Goal: Check status: Check status

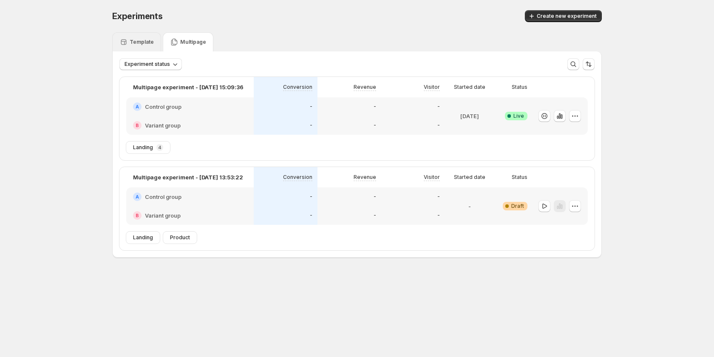
click at [136, 44] on p "Template" at bounding box center [142, 42] width 24 height 7
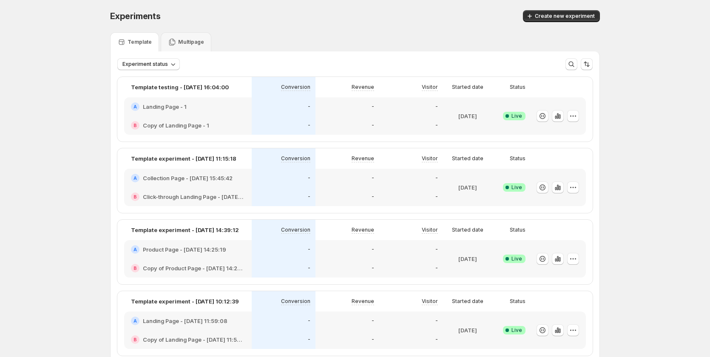
click at [247, 200] on div "B Click-through Landing Page - Aug 28, 15:46:31" at bounding box center [188, 196] width 128 height 19
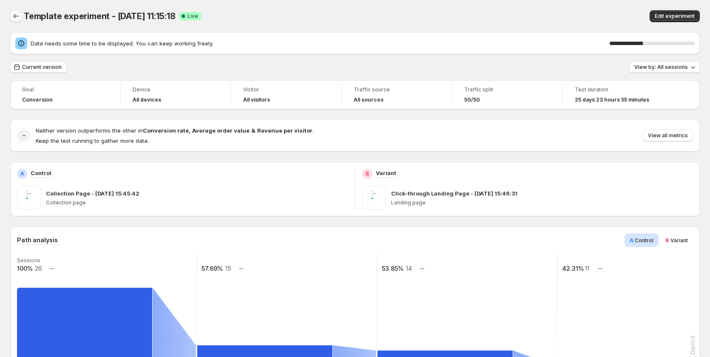
click at [12, 19] on icon "Back" at bounding box center [16, 16] width 9 height 9
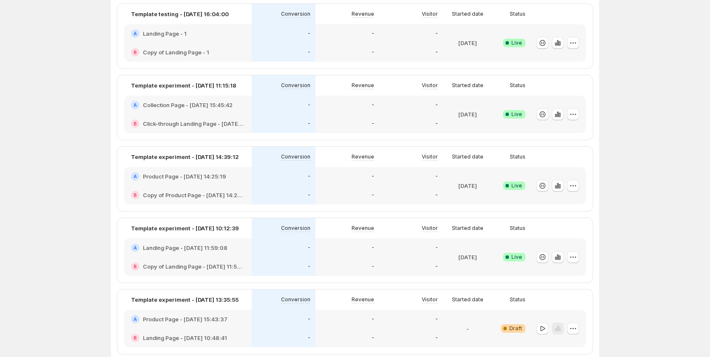
scroll to position [43, 0]
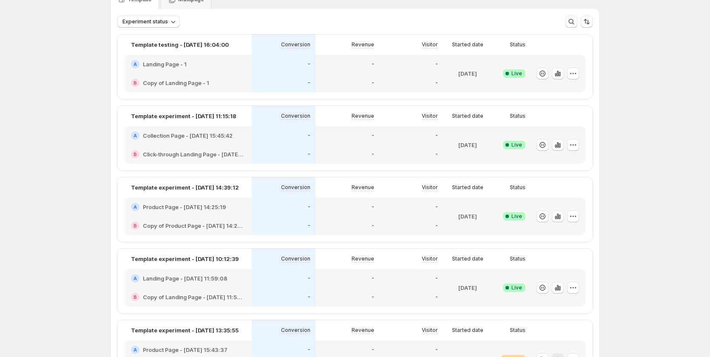
click at [320, 142] on div "-" at bounding box center [347, 135] width 64 height 19
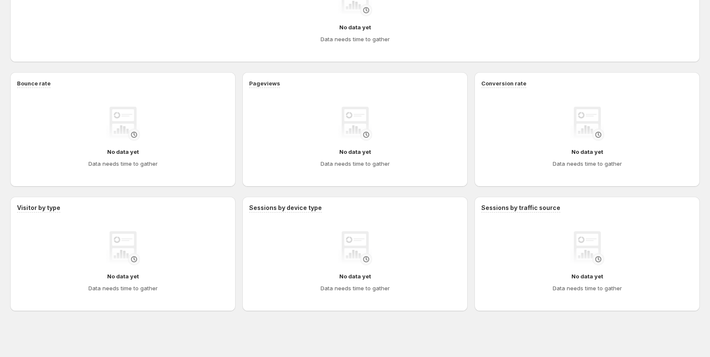
scroll to position [258, 0]
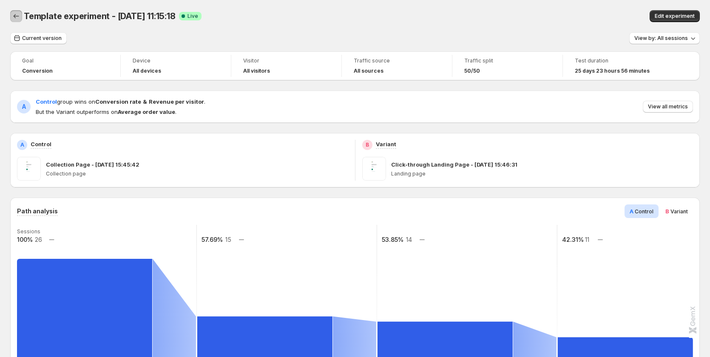
click at [18, 14] on icon "Back" at bounding box center [16, 16] width 9 height 9
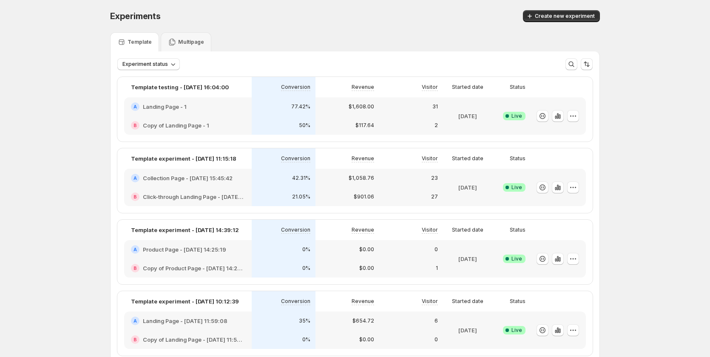
click at [330, 195] on div "$901.06" at bounding box center [348, 197] width 54 height 9
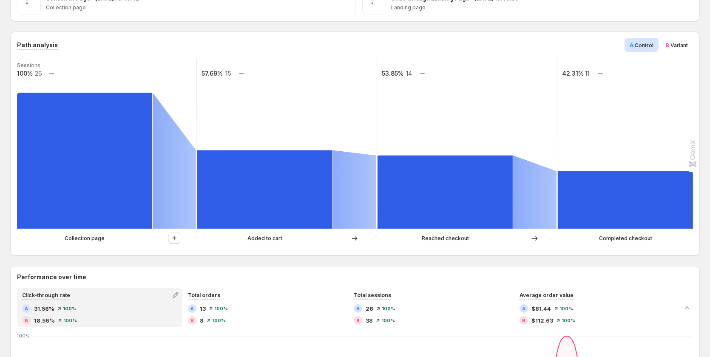
scroll to position [170, 0]
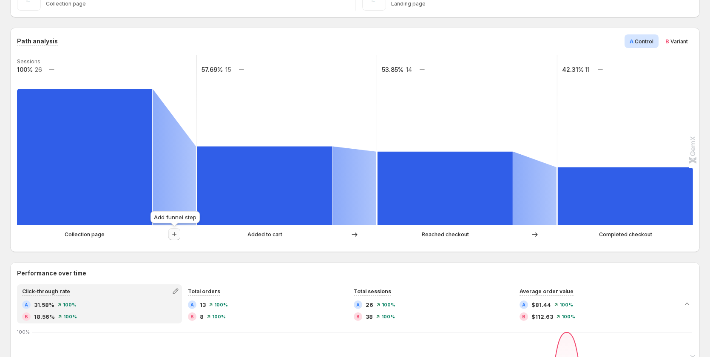
click at [175, 233] on icon "button" at bounding box center [174, 234] width 9 height 9
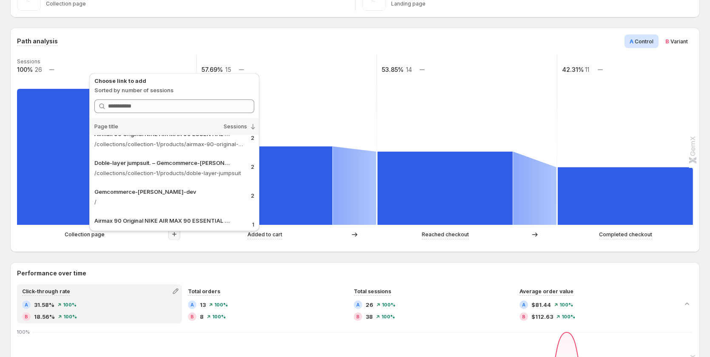
scroll to position [0, 0]
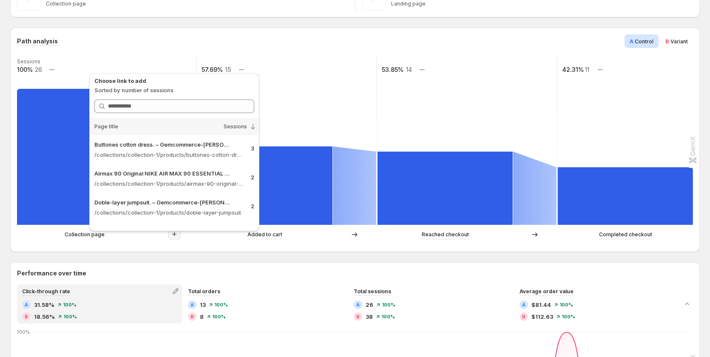
click at [202, 247] on div "Path analysis A Control B Variant Sessions 100% 26 57.69% 15 53.85% 14 42.31% 1…" at bounding box center [355, 140] width 690 height 224
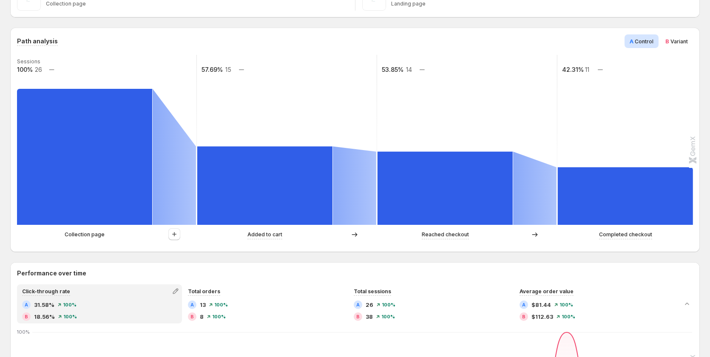
click at [90, 237] on p "Collection page" at bounding box center [85, 234] width 40 height 9
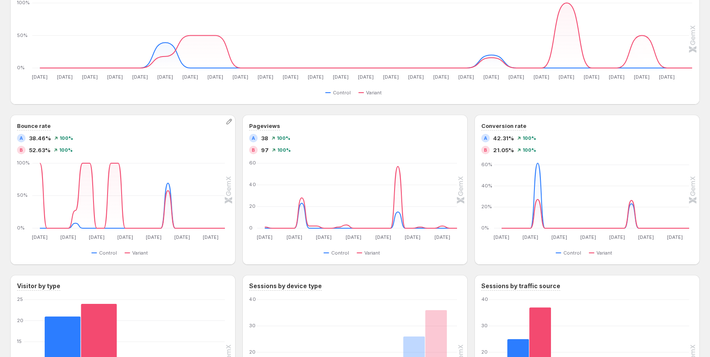
scroll to position [510, 0]
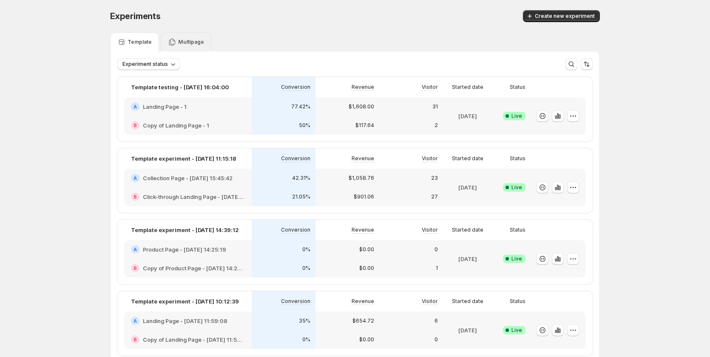
click at [185, 35] on div "Multipage" at bounding box center [186, 41] width 51 height 19
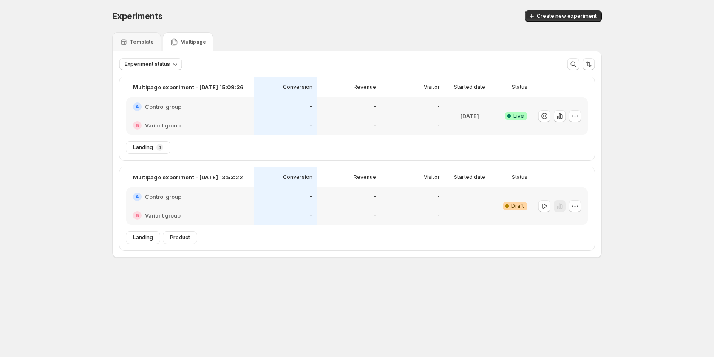
click at [274, 112] on div "-" at bounding box center [286, 106] width 64 height 19
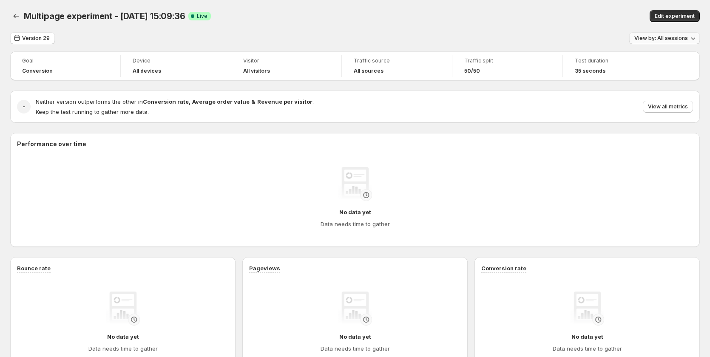
click at [669, 33] on button "View by: All sessions" at bounding box center [664, 38] width 71 height 12
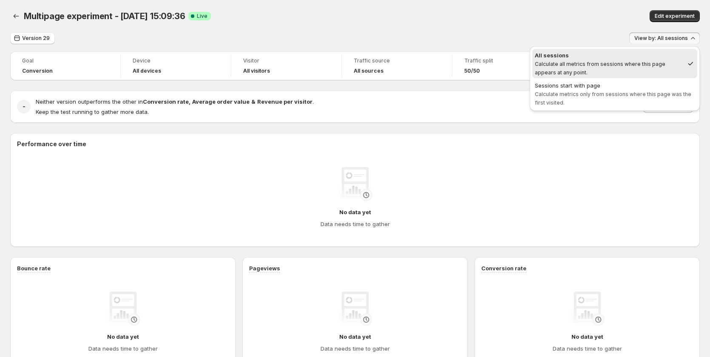
click at [573, 29] on div "Multipage experiment - [DATE] 15:09:36. This page is ready Multipage experiment…" at bounding box center [355, 16] width 690 height 32
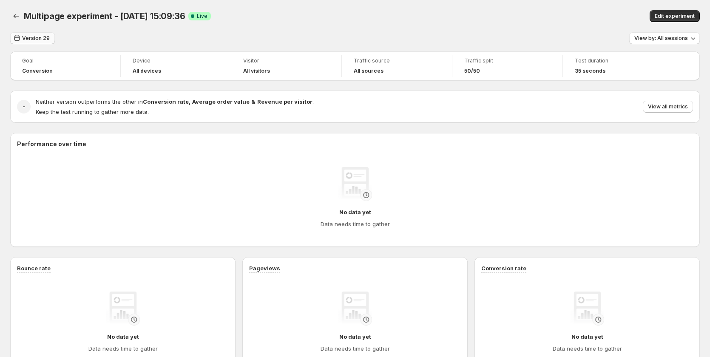
click at [37, 33] on button "Version 29" at bounding box center [32, 38] width 45 height 12
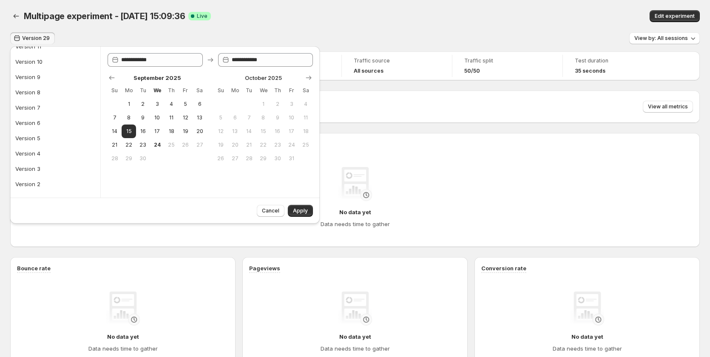
scroll to position [450, 0]
click at [48, 119] on ul "[DATE] [DATE] Last 7 days Last 30 days Last 90 days Last 365 days Last month La…" at bounding box center [55, 127] width 85 height 136
drag, startPoint x: 49, startPoint y: 123, endPoint x: 255, endPoint y: 178, distance: 213.1
click at [50, 123] on button "Last 90 days" at bounding box center [55, 127] width 85 height 14
type input "**********"
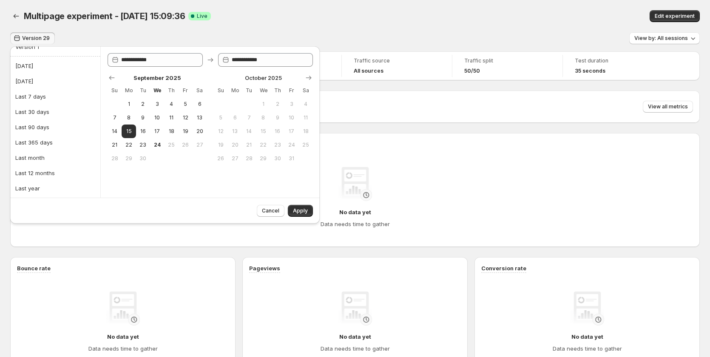
type input "**********"
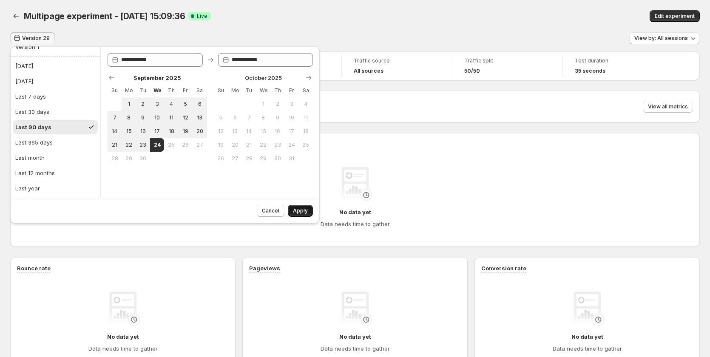
click at [303, 211] on span "Apply" at bounding box center [300, 210] width 15 height 7
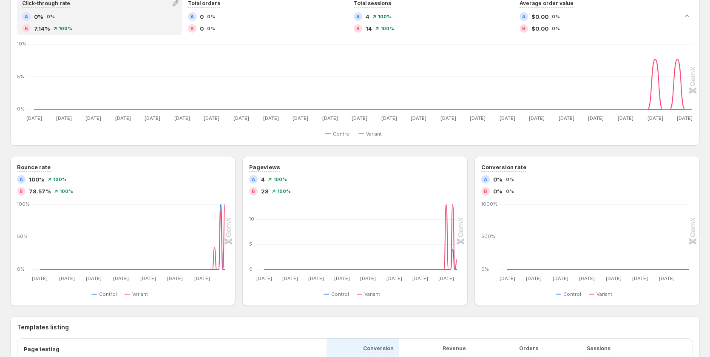
scroll to position [170, 0]
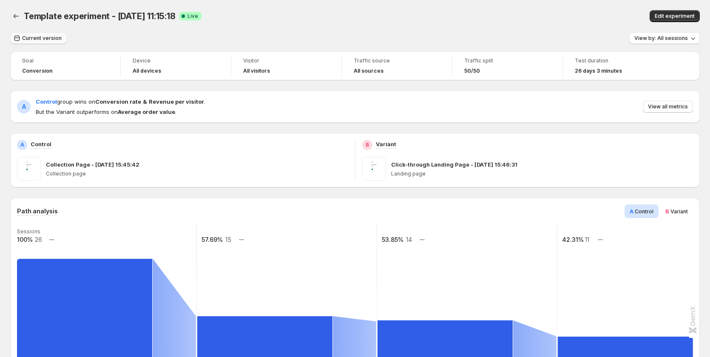
click at [47, 41] on span "Current version" at bounding box center [42, 38] width 40 height 7
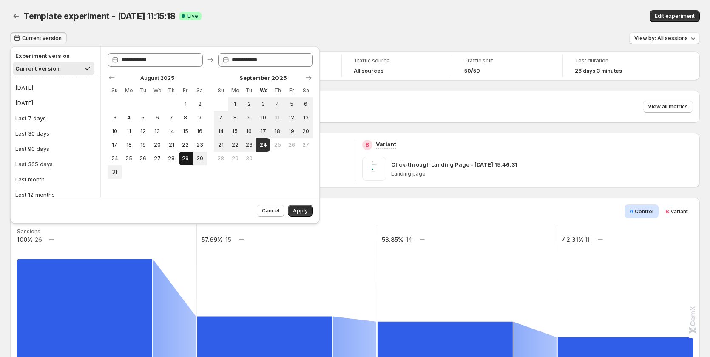
click at [181, 160] on button "29" at bounding box center [186, 159] width 14 height 14
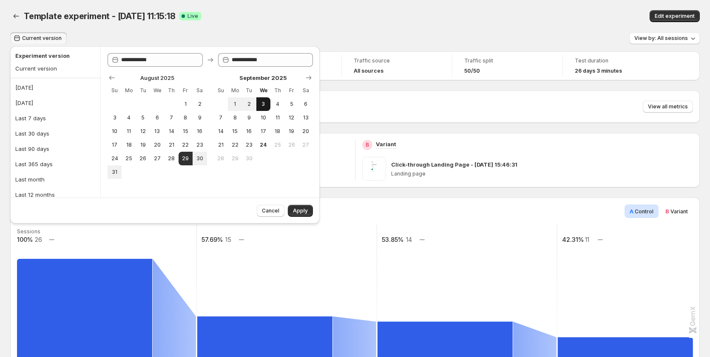
click at [265, 105] on span "3" at bounding box center [263, 104] width 7 height 7
type input "**********"
click at [308, 207] on button "Apply" at bounding box center [300, 211] width 25 height 12
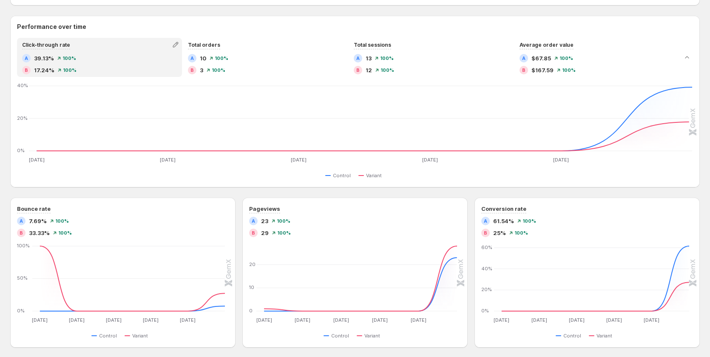
scroll to position [425, 0]
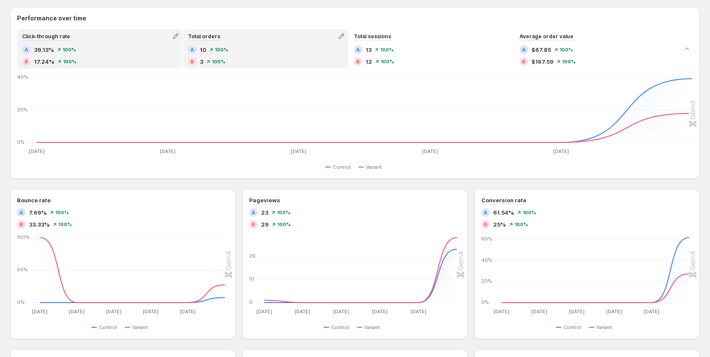
click at [210, 61] on icon at bounding box center [208, 62] width 3 height 3
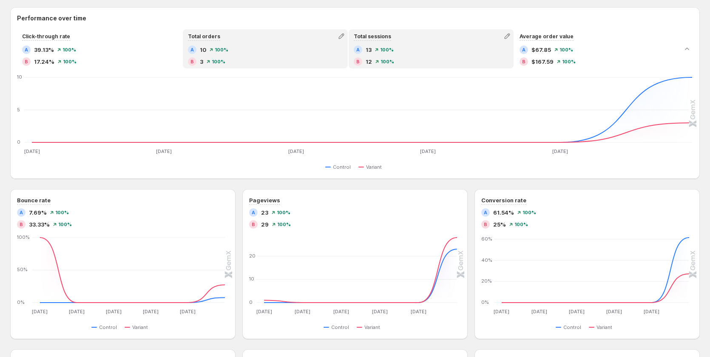
click at [365, 60] on div "B 12" at bounding box center [363, 61] width 18 height 9
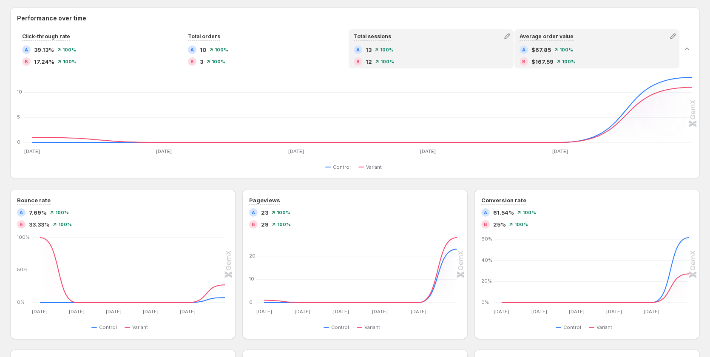
click at [577, 58] on div "B $167.59 100%" at bounding box center [597, 61] width 155 height 9
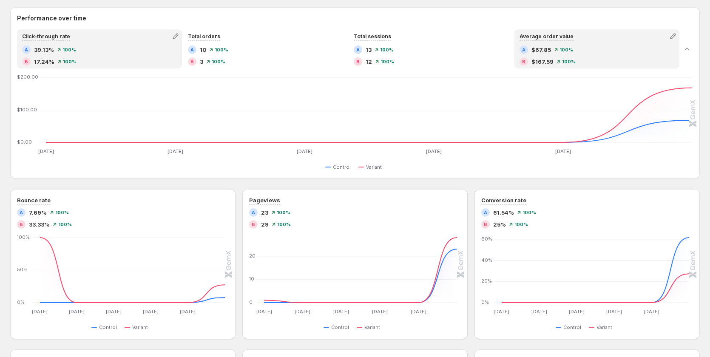
click at [91, 67] on div "A 39.13% 100% B 17.24% 100%" at bounding box center [99, 56] width 163 height 22
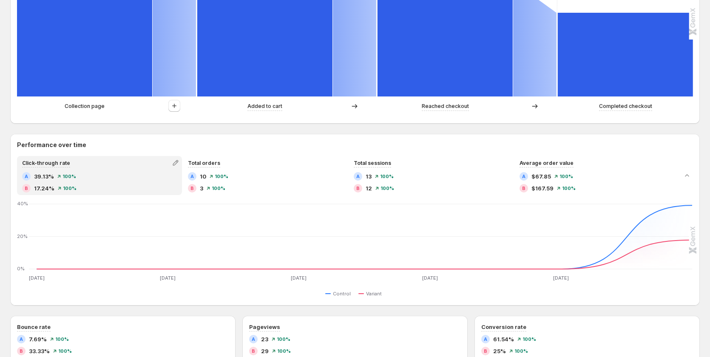
scroll to position [298, 0]
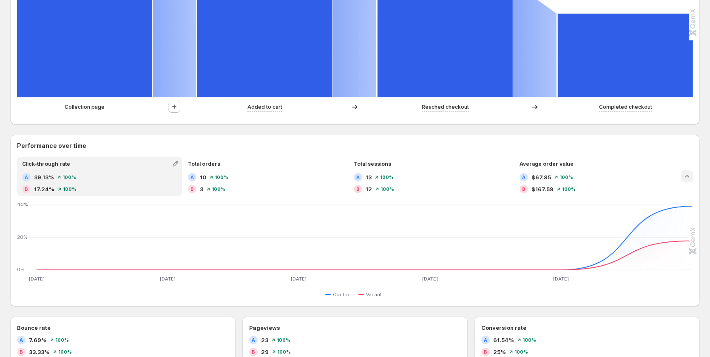
click at [693, 179] on button "Collapse chart" at bounding box center [687, 176] width 12 height 12
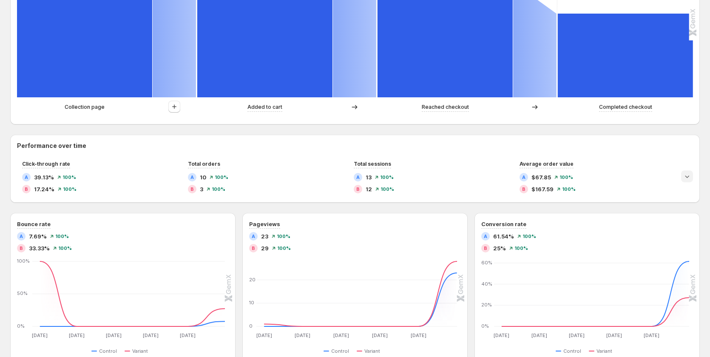
click at [691, 179] on icon "Expand chart" at bounding box center [687, 176] width 9 height 9
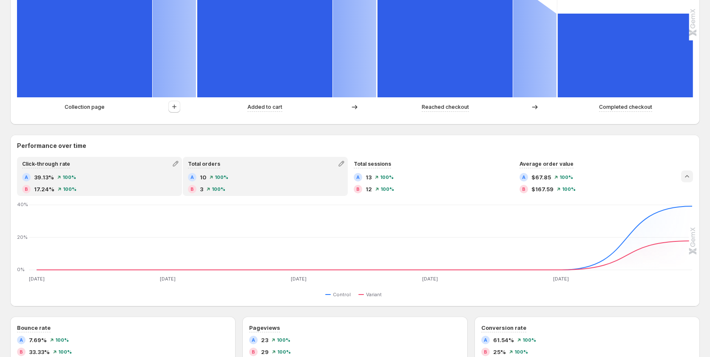
click at [257, 180] on div "A 10 100%" at bounding box center [265, 177] width 155 height 9
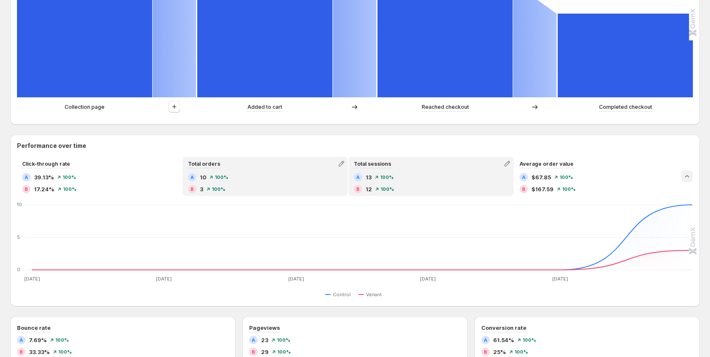
click at [433, 182] on div "A 13 100% B 12 100%" at bounding box center [431, 183] width 155 height 20
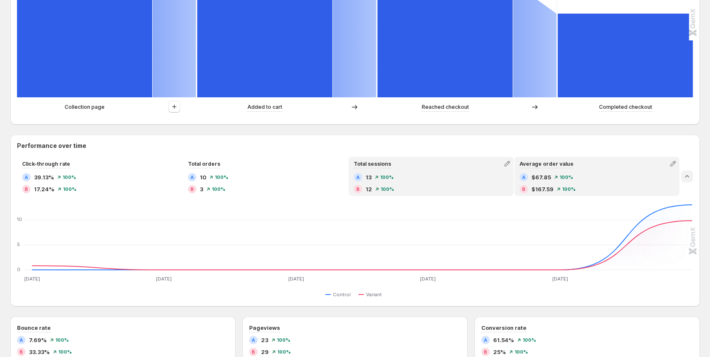
click at [565, 181] on div "A $67.85 100%" at bounding box center [597, 177] width 155 height 9
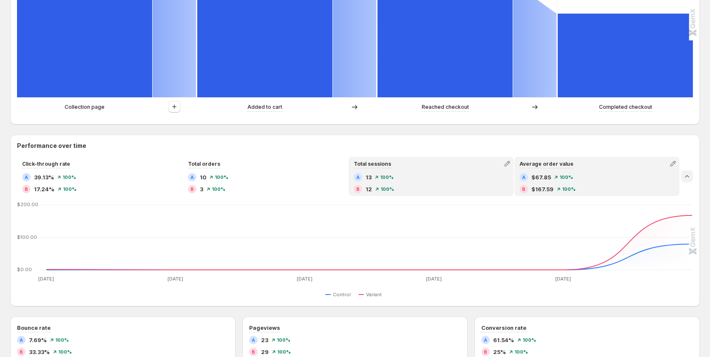
click at [445, 176] on div "A 13 100%" at bounding box center [431, 177] width 155 height 9
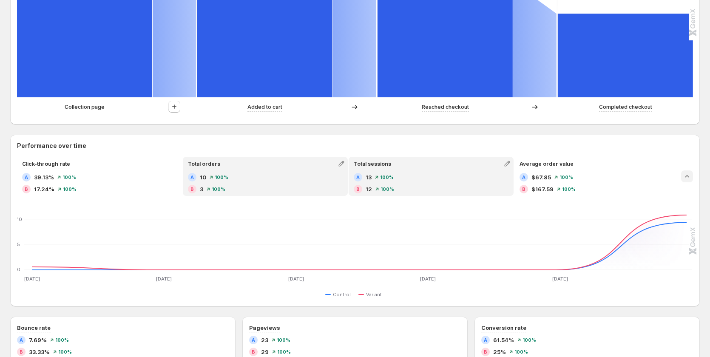
drag, startPoint x: 246, startPoint y: 170, endPoint x: 234, endPoint y: 171, distance: 12.4
click at [246, 170] on div "Total orders A 10 100% B 3 100%" at bounding box center [265, 176] width 163 height 37
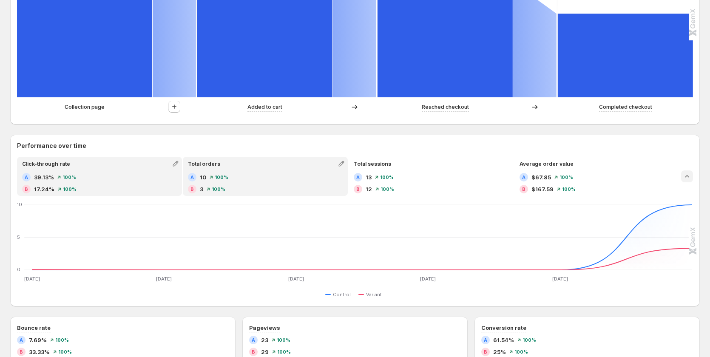
click at [121, 182] on div "A 39.13% 100% B 17.24% 100%" at bounding box center [99, 183] width 155 height 20
click at [222, 182] on div "A 10 100% B 3 100%" at bounding box center [265, 183] width 155 height 20
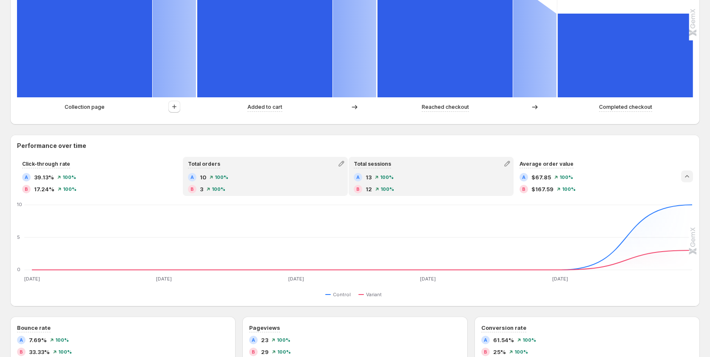
click at [450, 163] on div "Total sessions" at bounding box center [430, 164] width 163 height 12
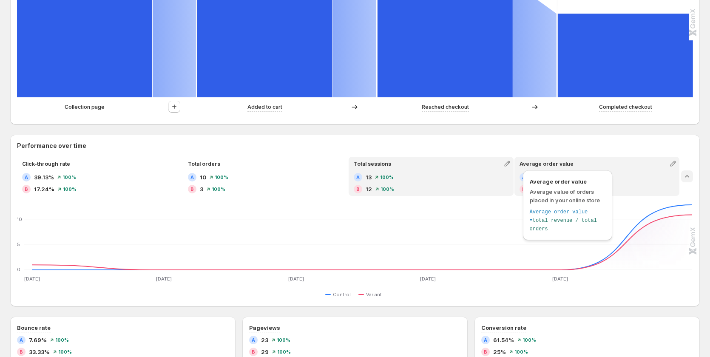
click at [546, 168] on div "Average order value Average value of orders placed in your online store Average…" at bounding box center [568, 207] width 96 height 79
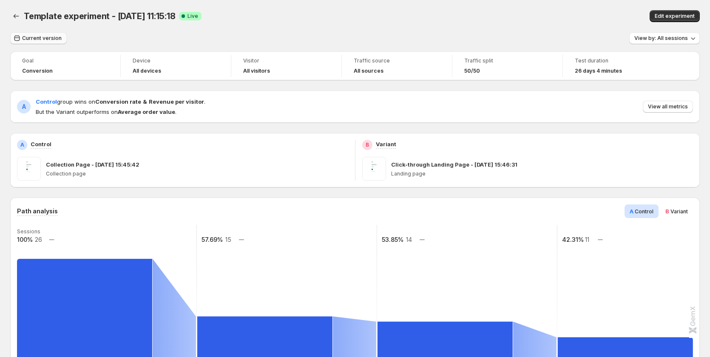
click at [32, 38] on span "Current version" at bounding box center [42, 38] width 40 height 7
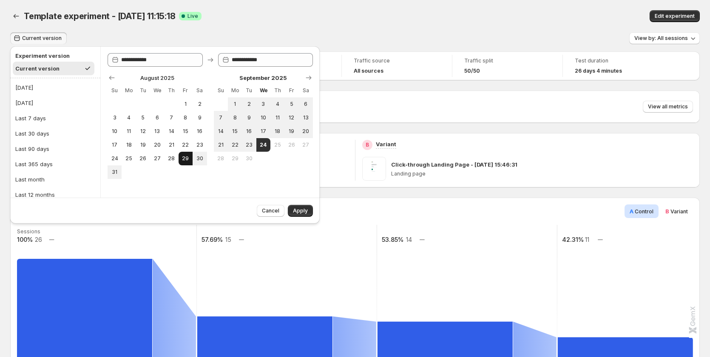
click at [182, 161] on span "29" at bounding box center [185, 158] width 7 height 7
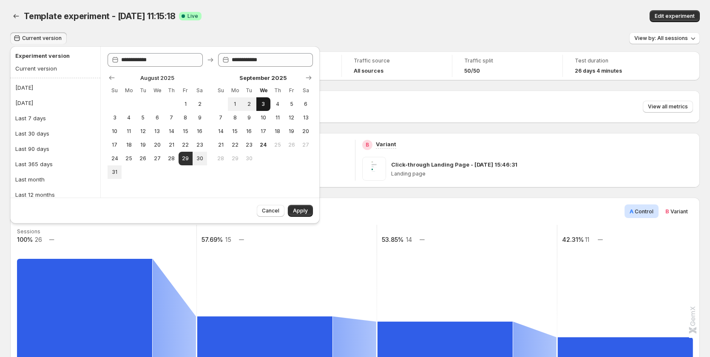
click at [267, 105] on button "3" at bounding box center [263, 104] width 14 height 14
type input "**********"
click at [301, 216] on button "Apply" at bounding box center [300, 211] width 25 height 12
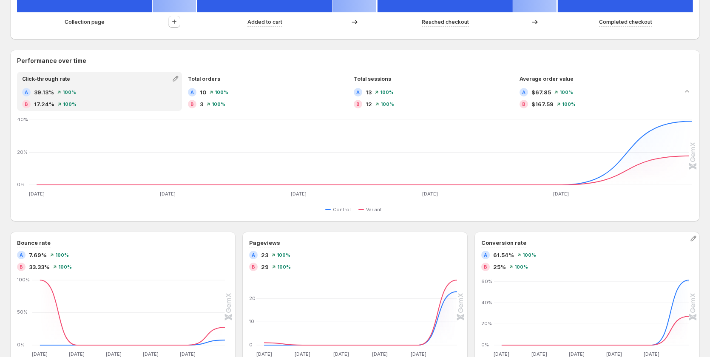
scroll to position [510, 0]
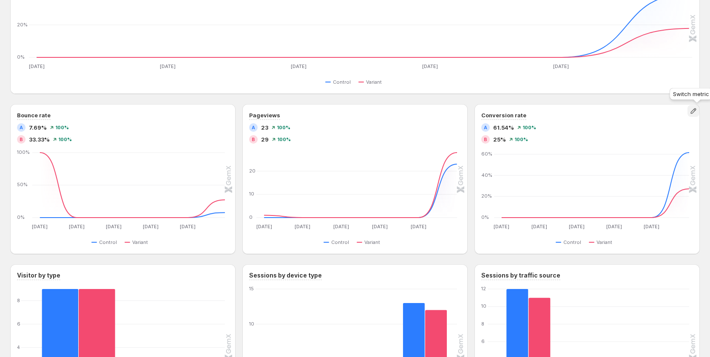
click at [698, 114] on icon "button" at bounding box center [693, 111] width 9 height 9
click at [680, 100] on div "Path analysis A Control B Variant Sessions 100% 13 84.62% 11 84.62% 11 61.54% 8…" at bounding box center [355, 60] width 690 height 744
click at [699, 109] on button "button" at bounding box center [693, 111] width 12 height 12
click at [691, 104] on div "Path analysis A Control B Variant Sessions 100% 13 84.62% 11 84.62% 11 61.54% 8…" at bounding box center [355, 60] width 690 height 744
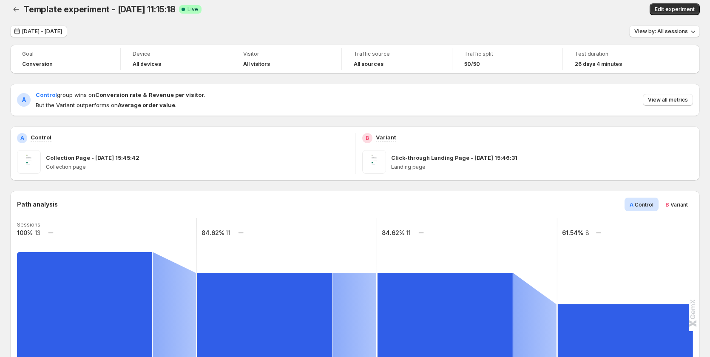
scroll to position [0, 0]
